Goal: Task Accomplishment & Management: Manage account settings

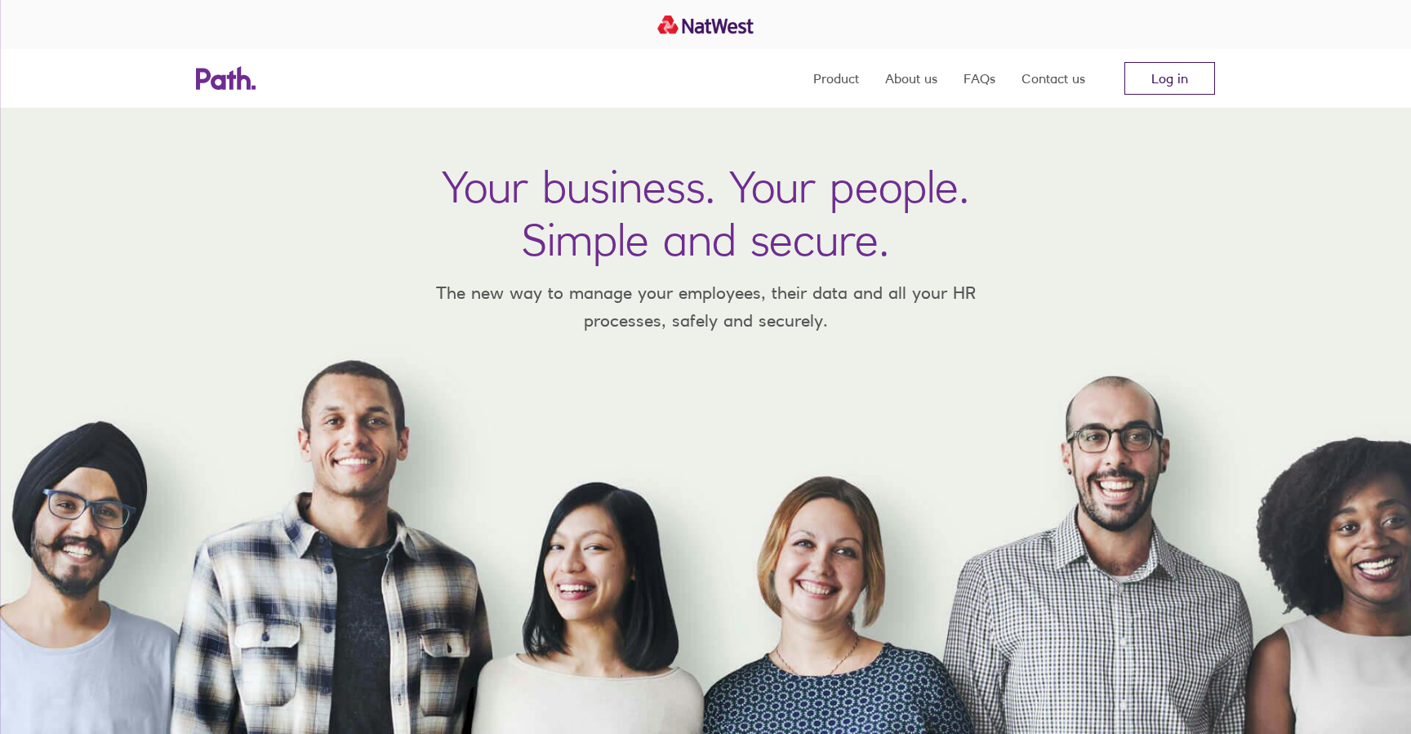
click at [1165, 85] on link "Log in" at bounding box center [1170, 78] width 91 height 33
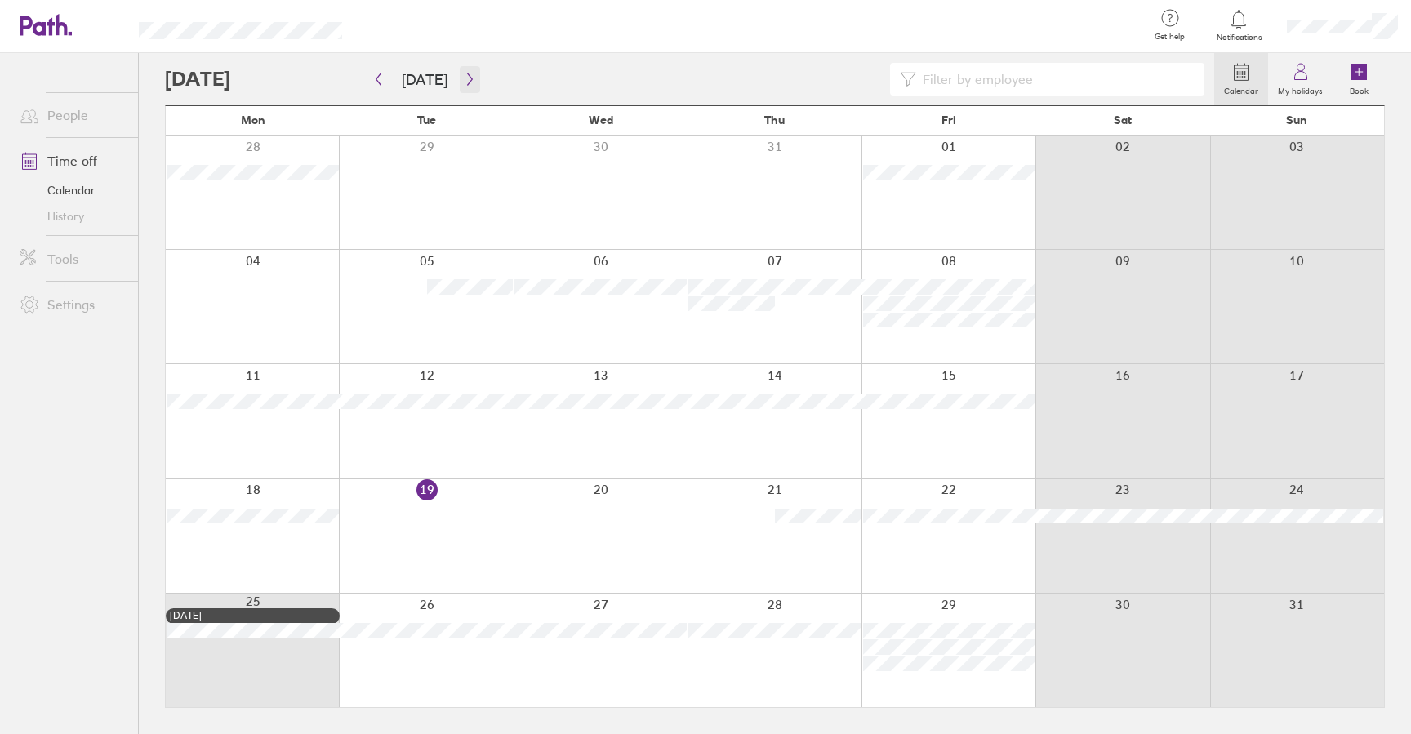
click at [470, 82] on icon "button" at bounding box center [470, 79] width 12 height 13
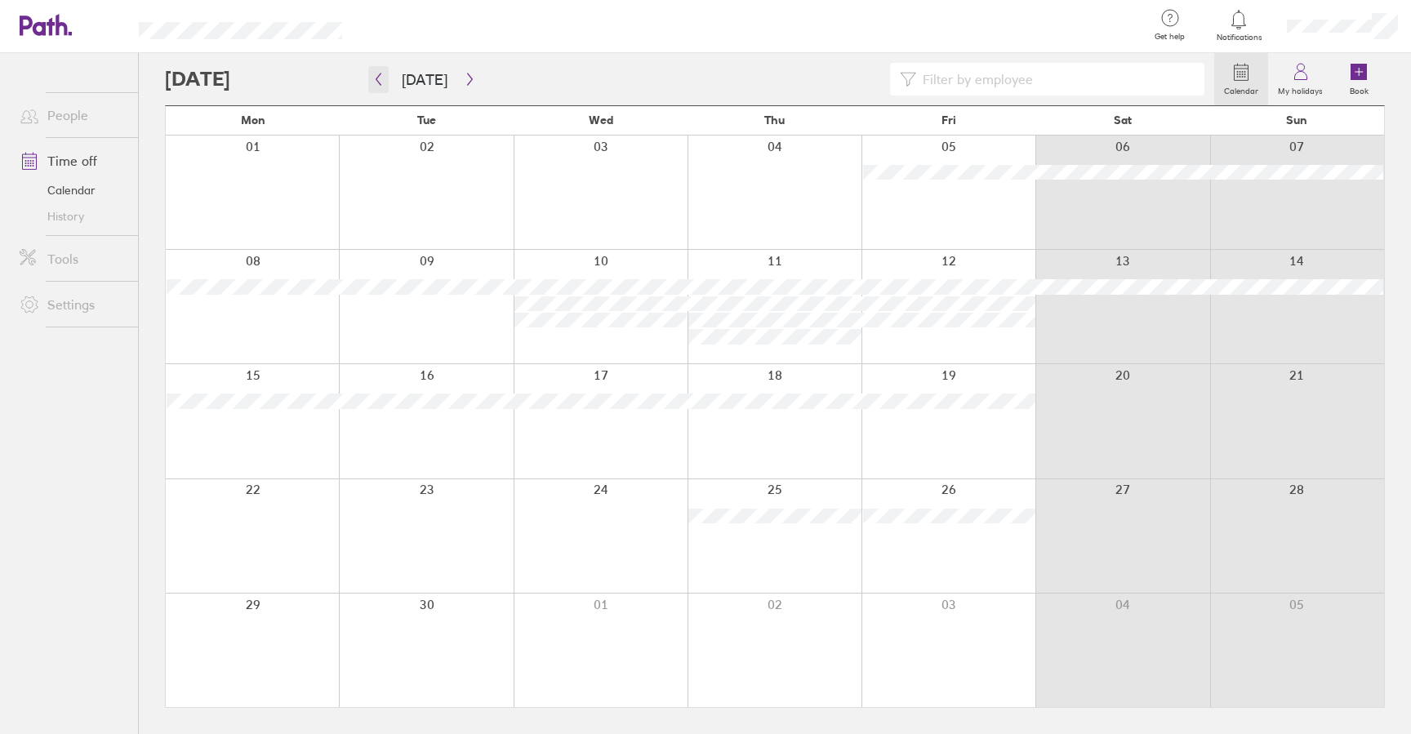
click at [385, 85] on button "button" at bounding box center [378, 79] width 20 height 27
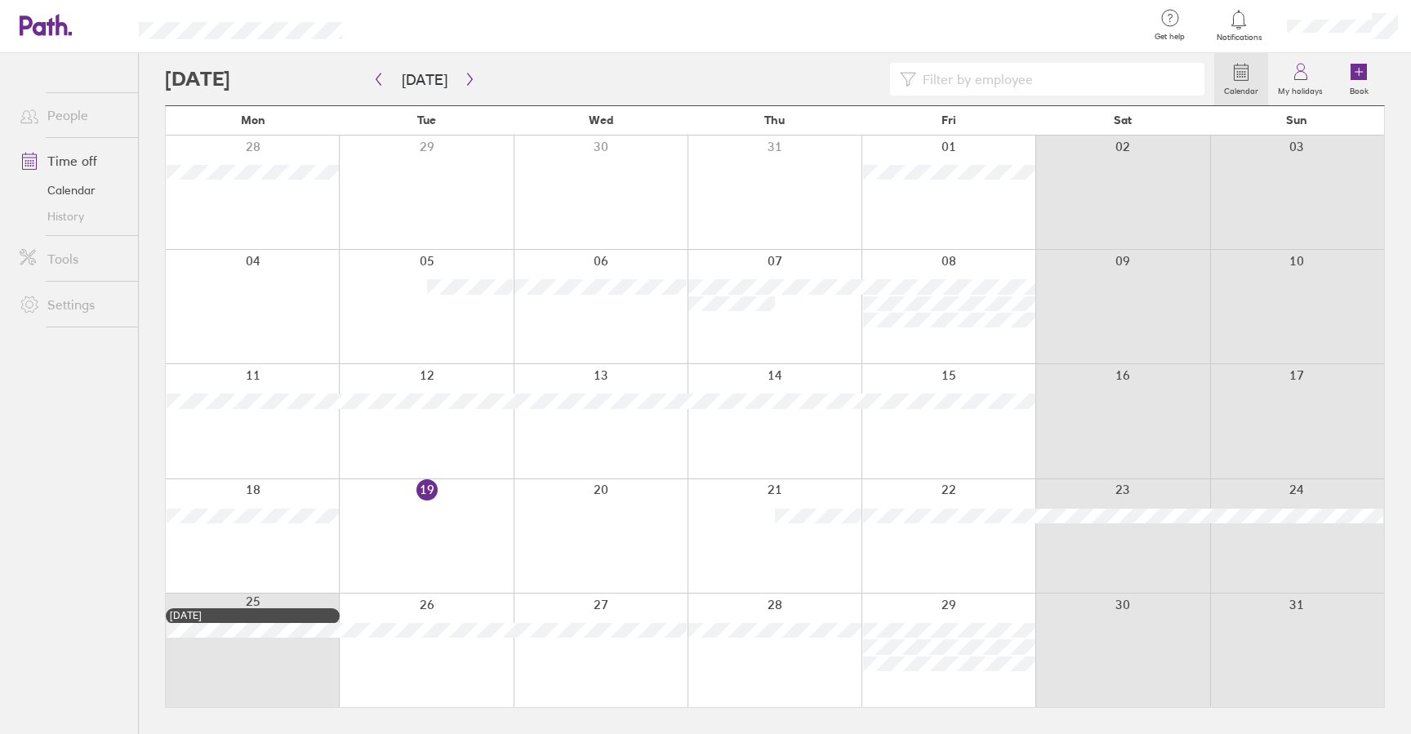
click at [464, 29] on div at bounding box center [751, 26] width 767 height 53
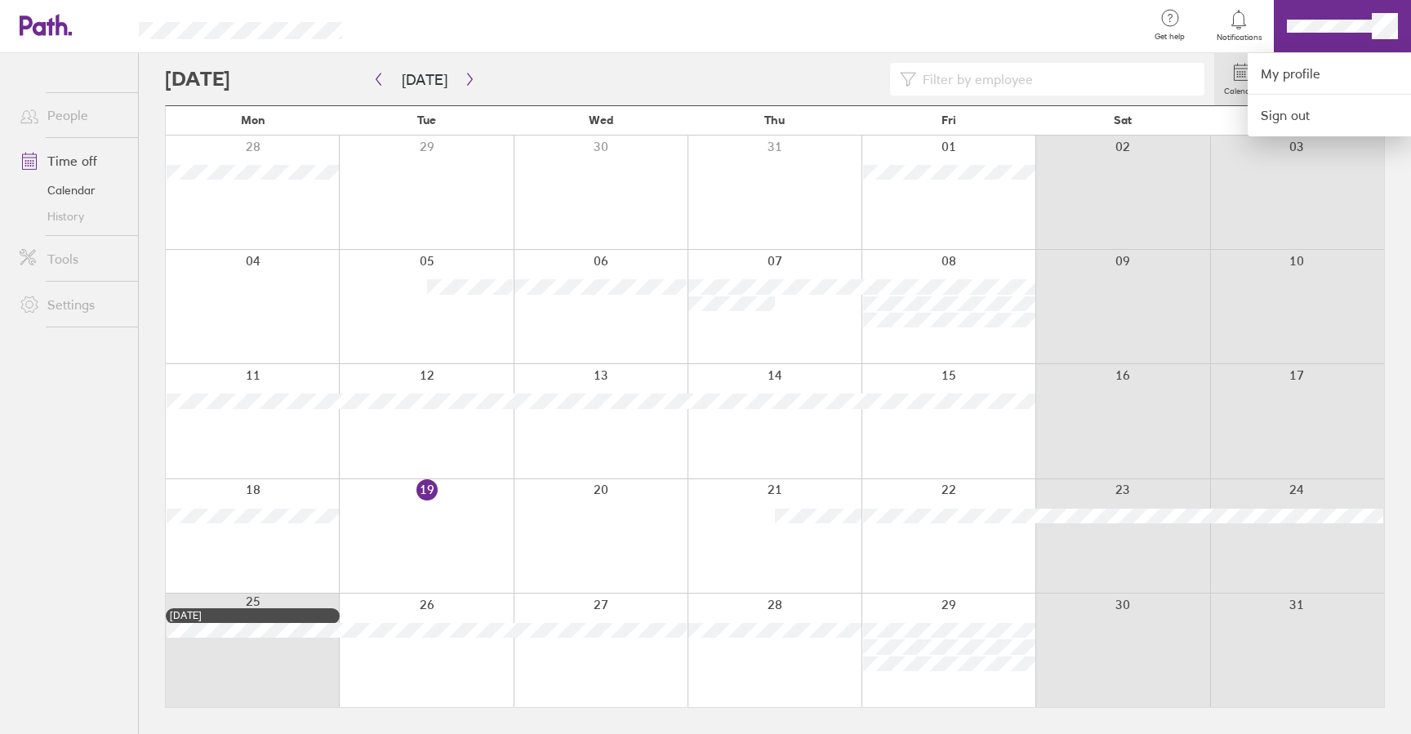
click at [851, 56] on div at bounding box center [705, 367] width 1411 height 734
